Goal: Check status: Check status

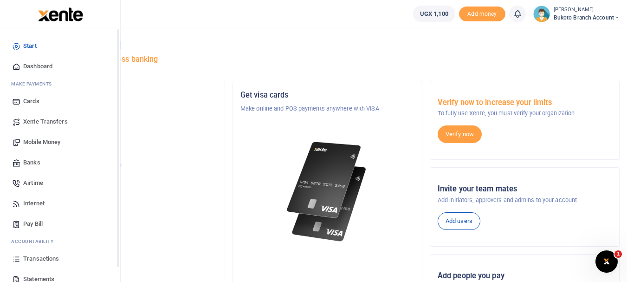
click at [23, 277] on link "Statements" at bounding box center [59, 279] width 105 height 20
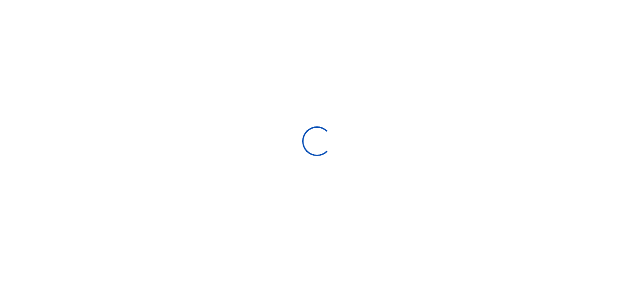
select select "ALL"
type input "08/21/2025 - 09/19/2025"
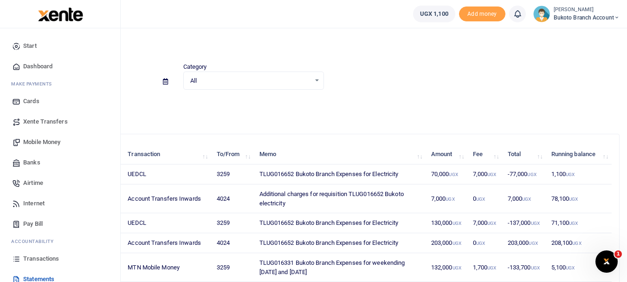
click at [55, 66] on link "Dashboard" at bounding box center [59, 66] width 105 height 20
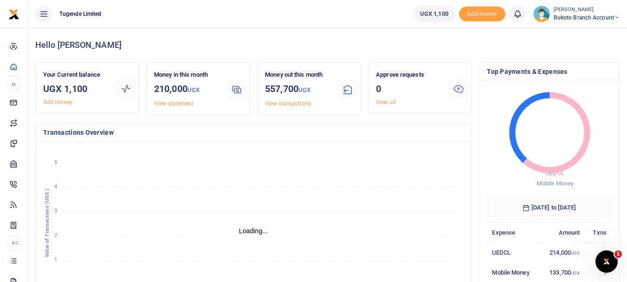
scroll to position [7, 7]
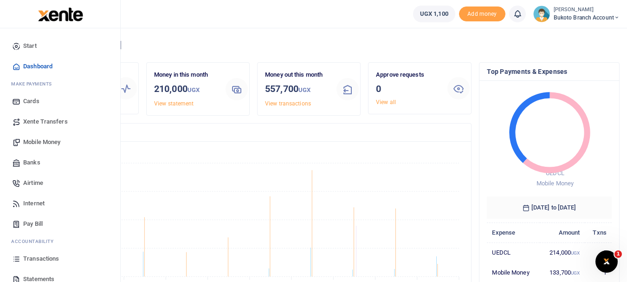
click at [42, 257] on span "Transactions" at bounding box center [41, 258] width 36 height 9
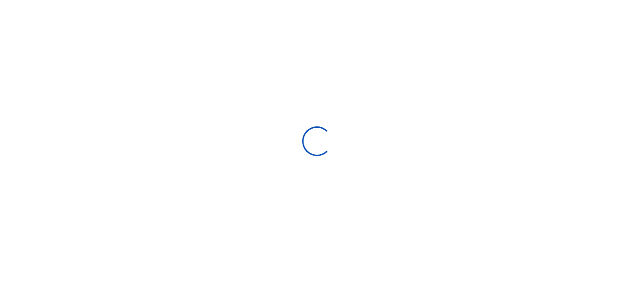
select select
type input "08/21/2025 - 09/19/2025"
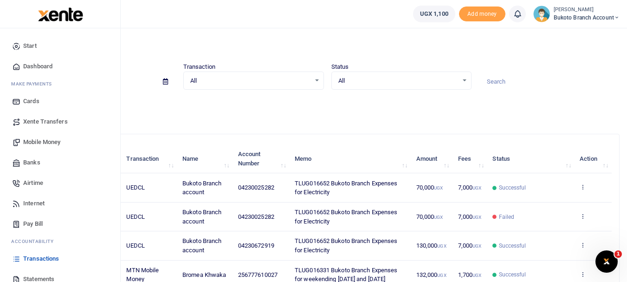
click at [34, 253] on link "Transactions" at bounding box center [59, 258] width 105 height 20
